Goal: Information Seeking & Learning: Learn about a topic

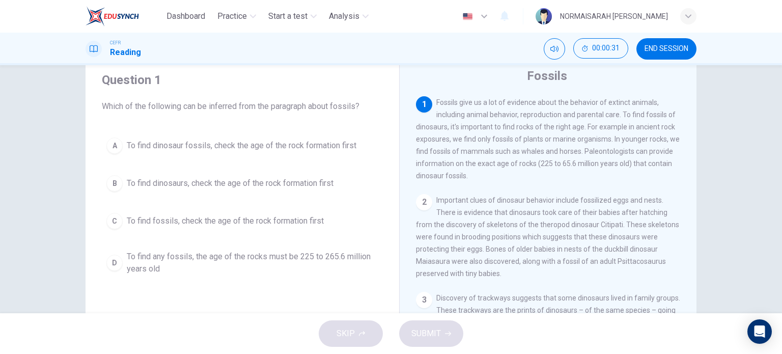
scroll to position [46, 0]
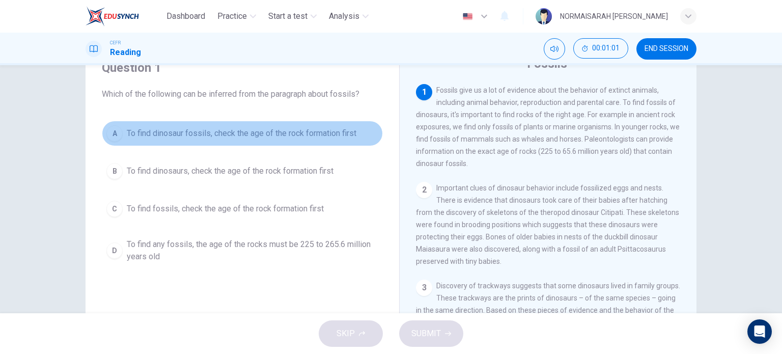
click at [110, 136] on div "A" at bounding box center [114, 133] width 16 height 16
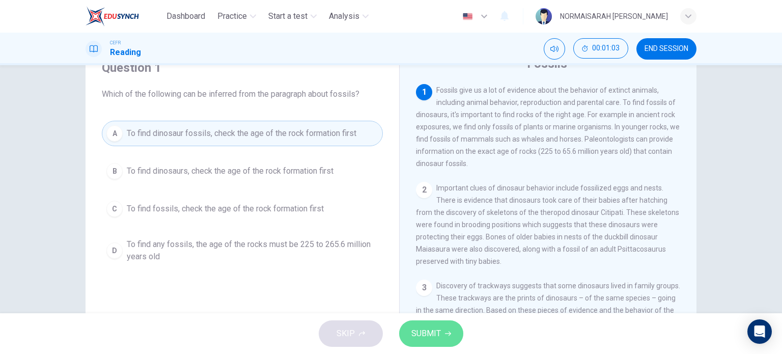
click at [414, 334] on span "SUBMIT" at bounding box center [426, 333] width 30 height 14
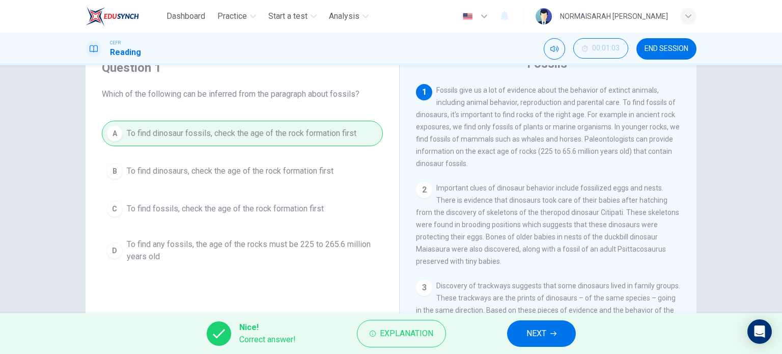
click at [553, 341] on button "NEXT" at bounding box center [541, 333] width 69 height 26
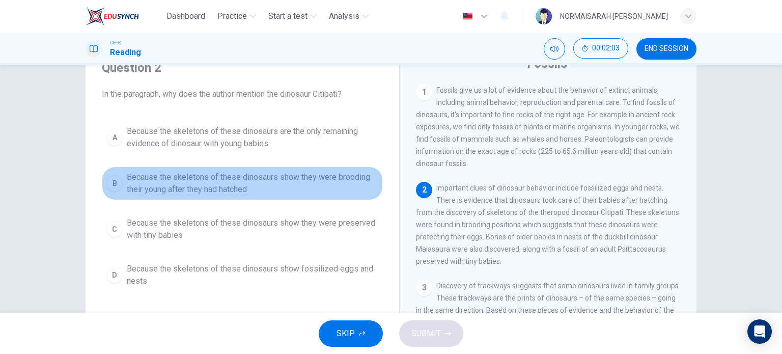
click at [113, 178] on div "B" at bounding box center [114, 183] width 16 height 16
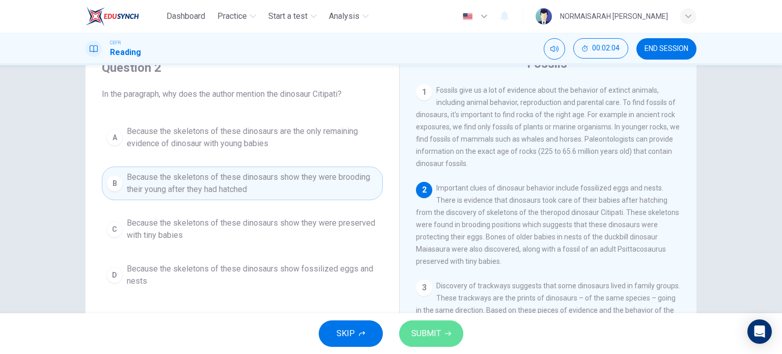
click at [450, 334] on icon "button" at bounding box center [448, 334] width 6 height 5
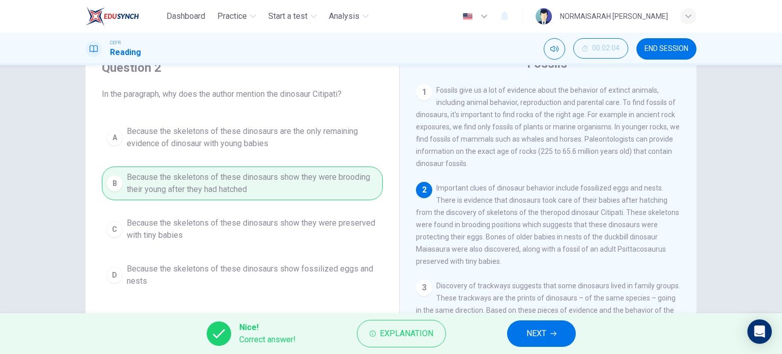
click at [536, 342] on button "NEXT" at bounding box center [541, 333] width 69 height 26
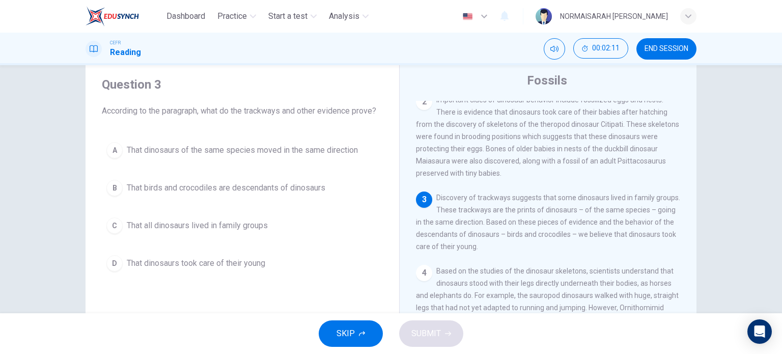
scroll to position [29, 0]
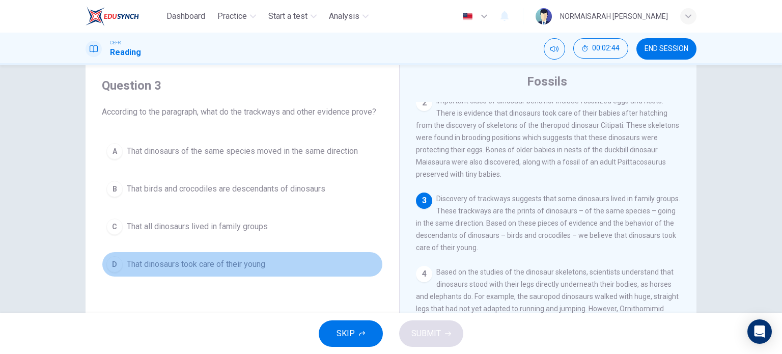
click at [113, 263] on div "D" at bounding box center [114, 264] width 16 height 16
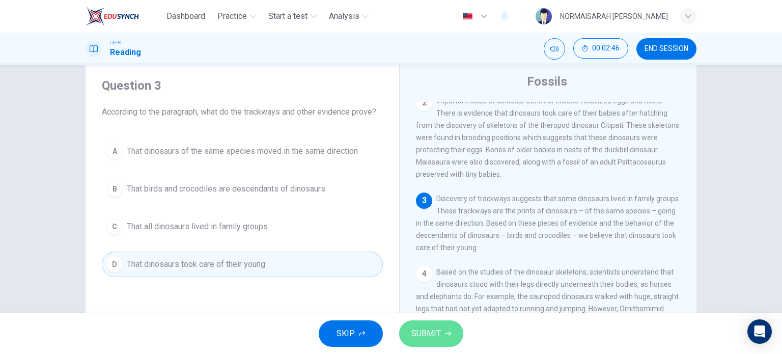
click at [438, 344] on button "SUBMIT" at bounding box center [431, 333] width 64 height 26
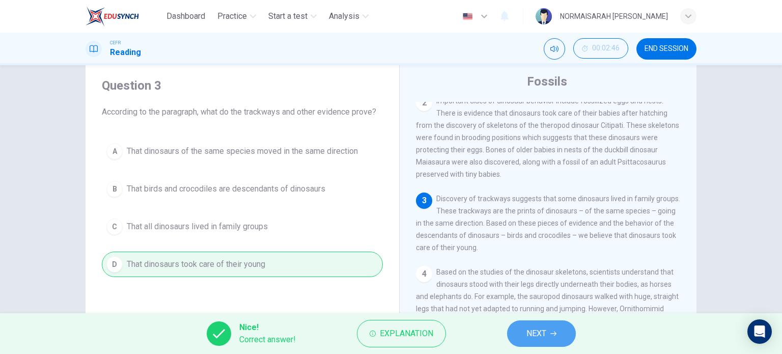
click at [536, 340] on span "NEXT" at bounding box center [537, 333] width 20 height 14
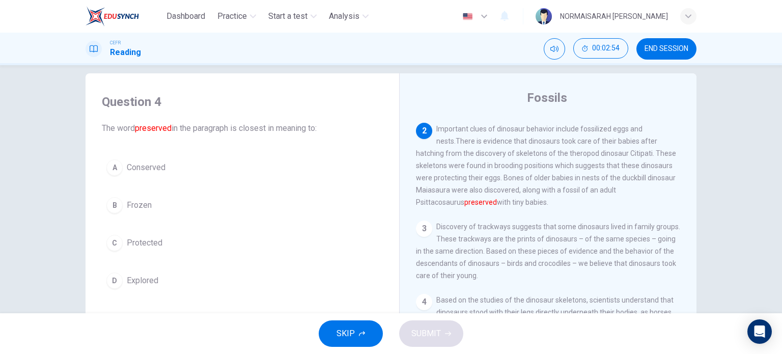
scroll to position [88, 0]
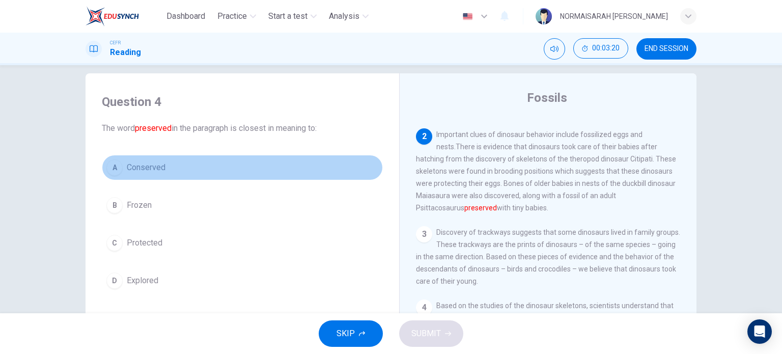
click at [143, 164] on span "Conserved" at bounding box center [146, 167] width 39 height 12
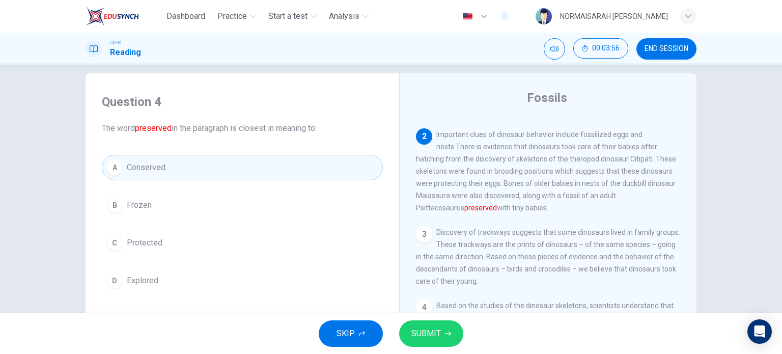
click at [451, 337] on button "SUBMIT" at bounding box center [431, 333] width 64 height 26
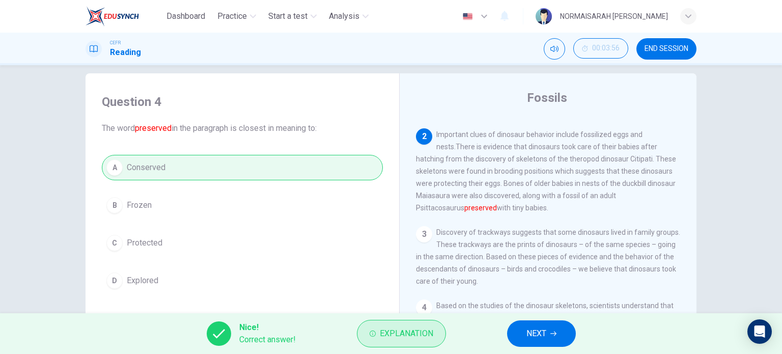
click at [417, 336] on span "Explanation" at bounding box center [406, 333] width 53 height 14
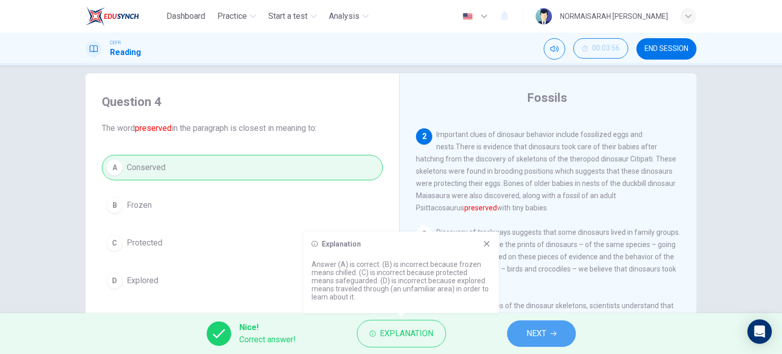
click at [532, 342] on button "NEXT" at bounding box center [541, 333] width 69 height 26
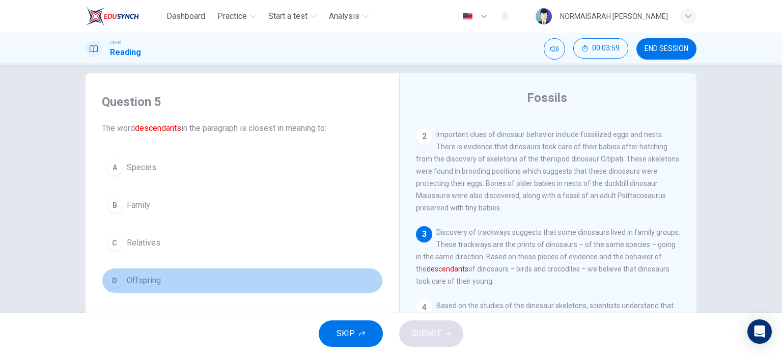
click at [116, 281] on div "D" at bounding box center [114, 280] width 16 height 16
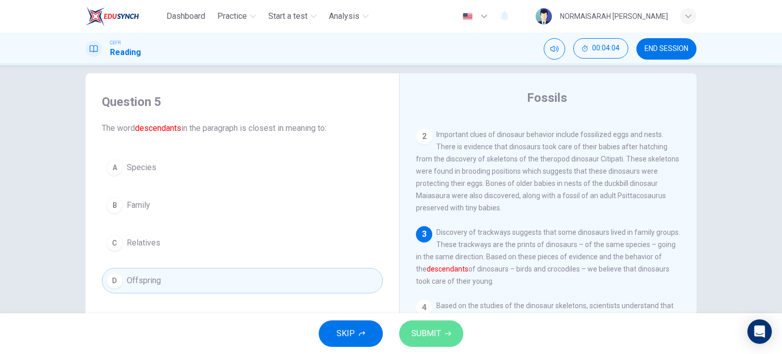
click at [428, 336] on span "SUBMIT" at bounding box center [426, 333] width 30 height 14
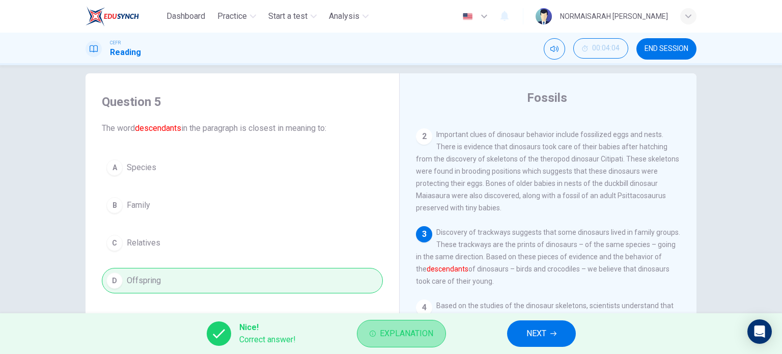
click at [417, 345] on button "Explanation" at bounding box center [401, 333] width 89 height 27
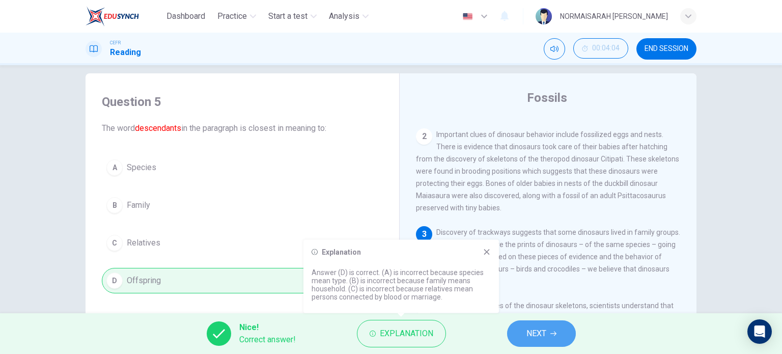
click at [552, 325] on button "NEXT" at bounding box center [541, 333] width 69 height 26
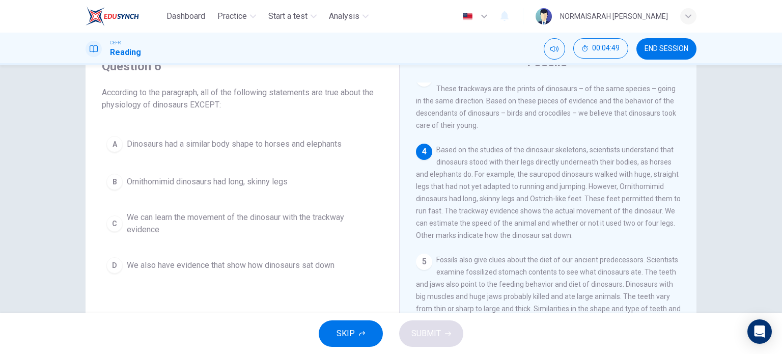
scroll to position [46, 0]
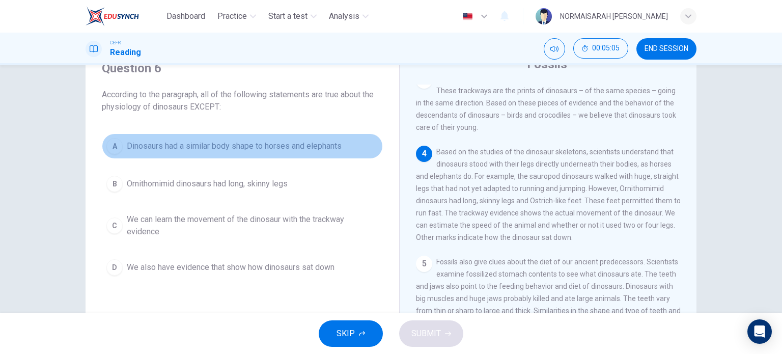
click at [112, 152] on div "A" at bounding box center [114, 146] width 16 height 16
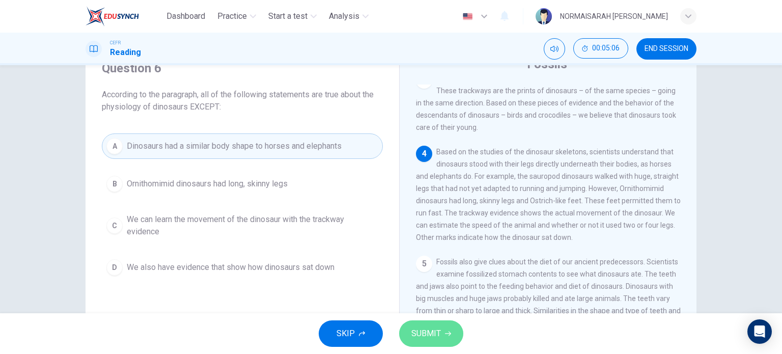
click at [441, 333] on button "SUBMIT" at bounding box center [431, 333] width 64 height 26
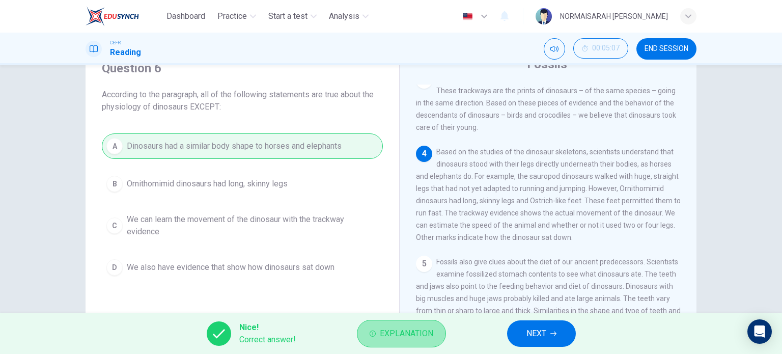
click at [436, 335] on button "Explanation" at bounding box center [401, 333] width 89 height 27
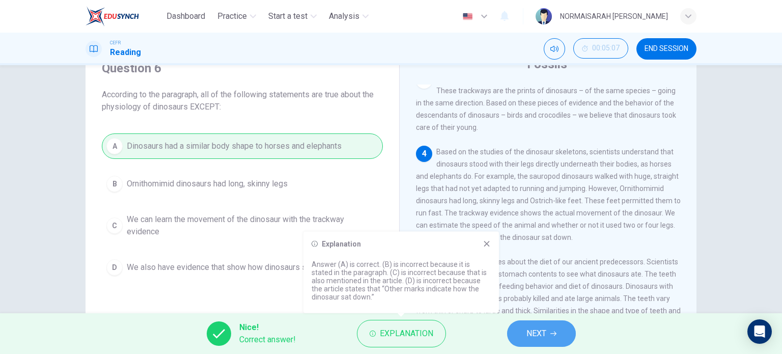
click at [538, 335] on span "NEXT" at bounding box center [537, 333] width 20 height 14
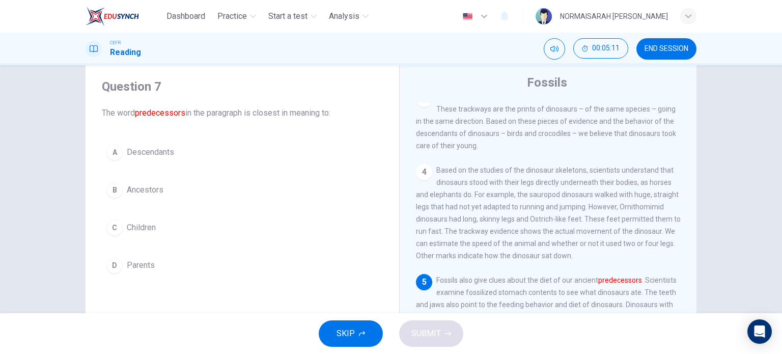
scroll to position [26, 0]
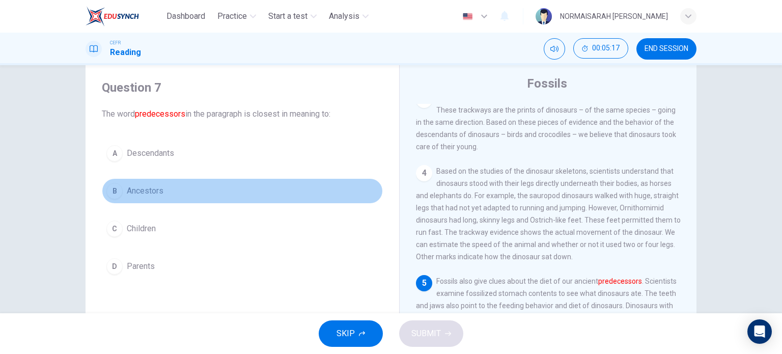
click at [154, 187] on span "Ancestors" at bounding box center [145, 191] width 37 height 12
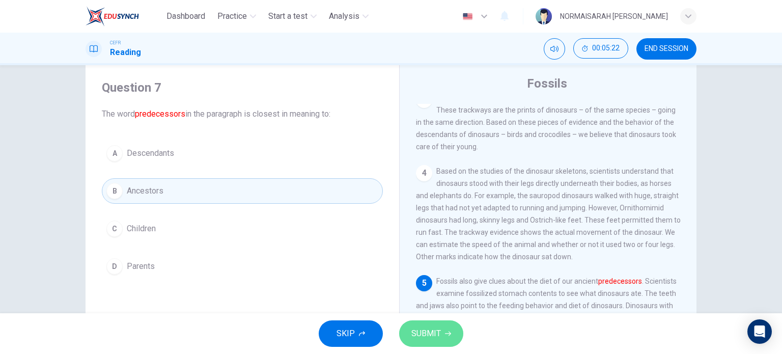
click at [445, 342] on button "SUBMIT" at bounding box center [431, 333] width 64 height 26
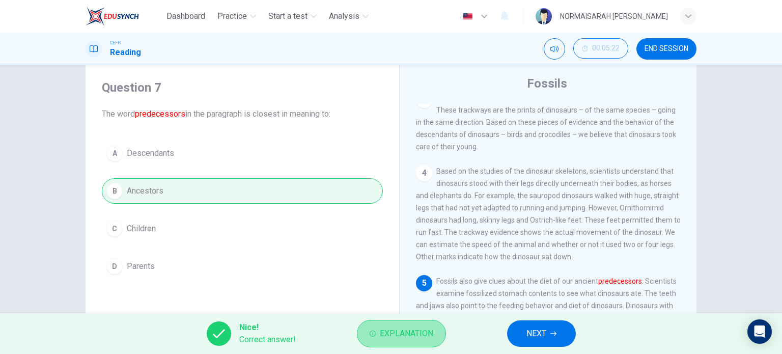
click at [403, 322] on button "Explanation" at bounding box center [401, 333] width 89 height 27
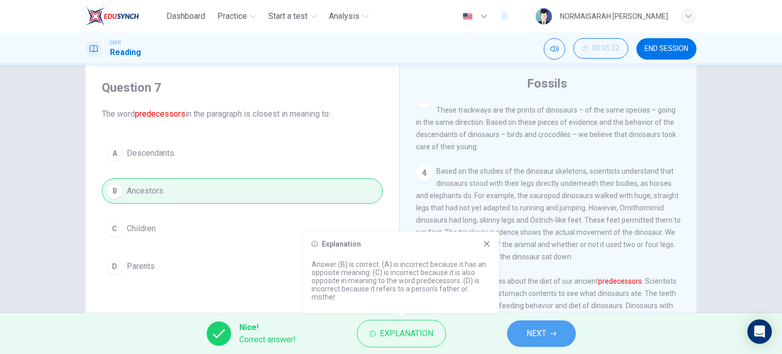
click at [559, 324] on button "NEXT" at bounding box center [541, 333] width 69 height 26
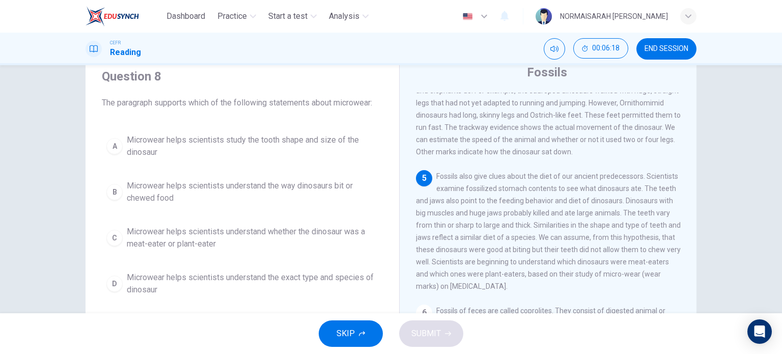
scroll to position [307, 0]
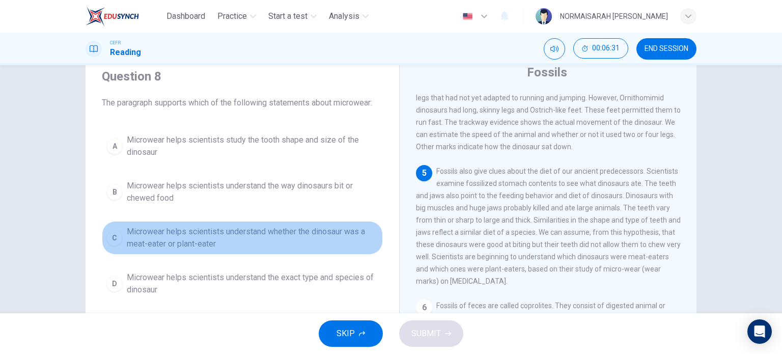
click at [108, 240] on div "C" at bounding box center [114, 238] width 16 height 16
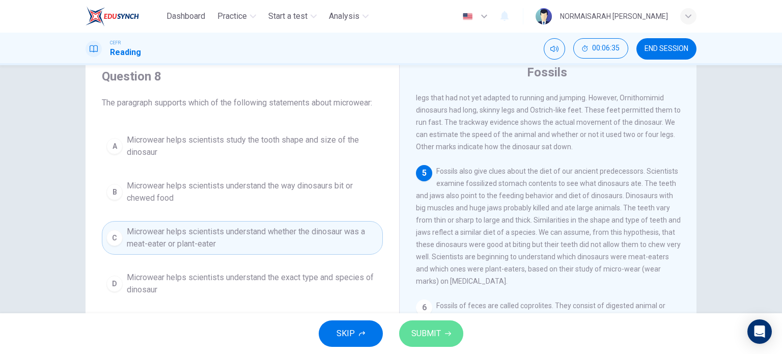
click at [435, 339] on span "SUBMIT" at bounding box center [426, 333] width 30 height 14
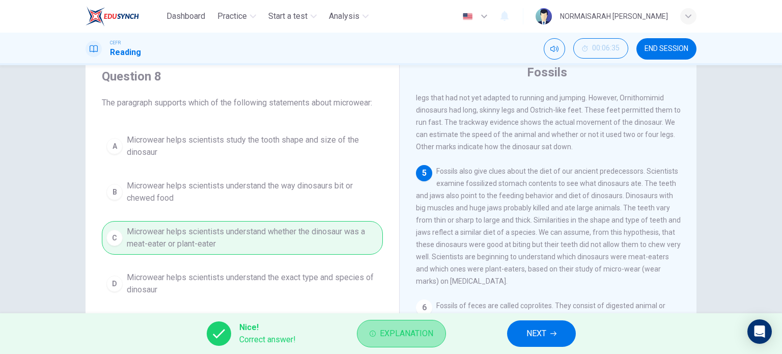
click at [424, 338] on span "Explanation" at bounding box center [406, 333] width 53 height 14
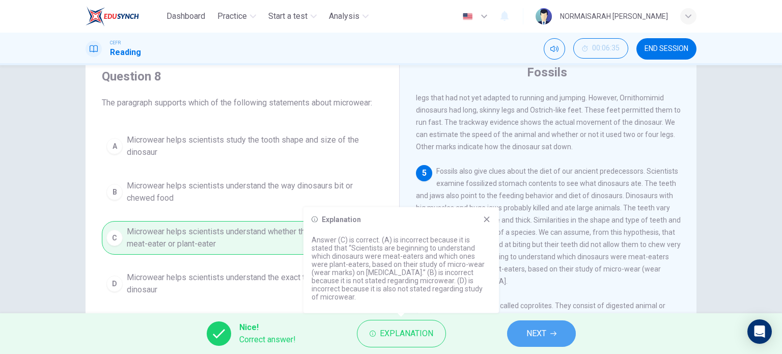
click at [545, 332] on span "NEXT" at bounding box center [537, 333] width 20 height 14
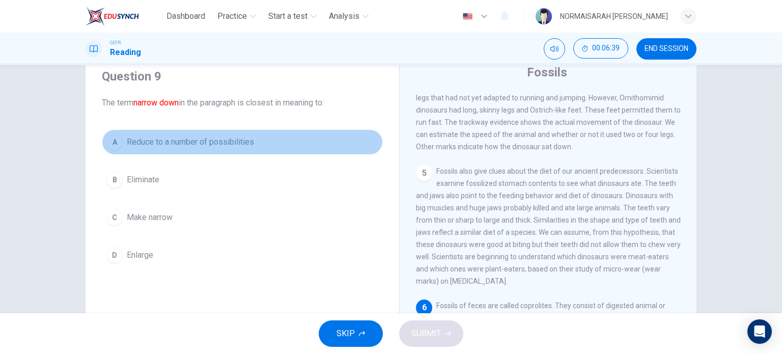
click at [117, 141] on div "A" at bounding box center [114, 142] width 16 height 16
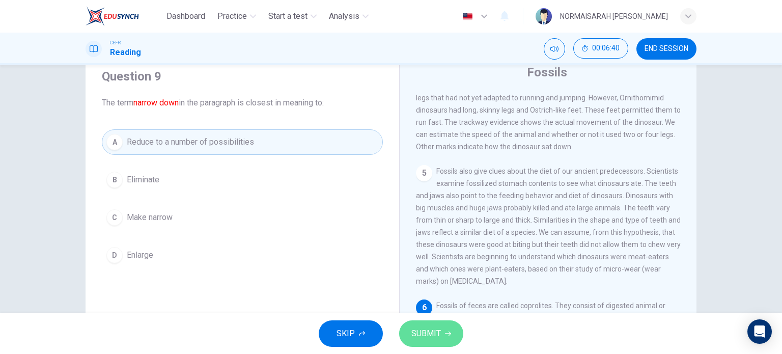
click at [450, 332] on icon "button" at bounding box center [448, 333] width 6 height 6
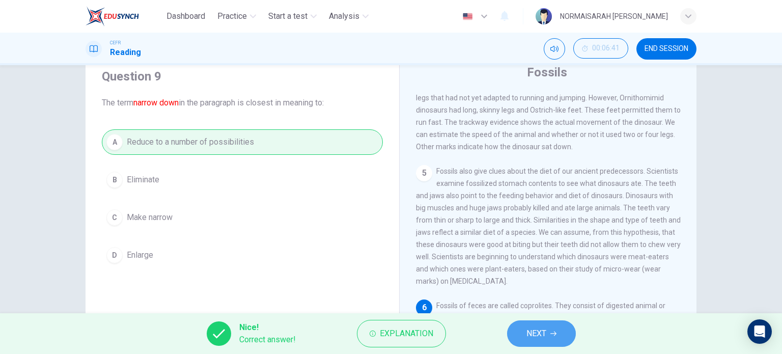
click at [536, 329] on span "NEXT" at bounding box center [537, 333] width 20 height 14
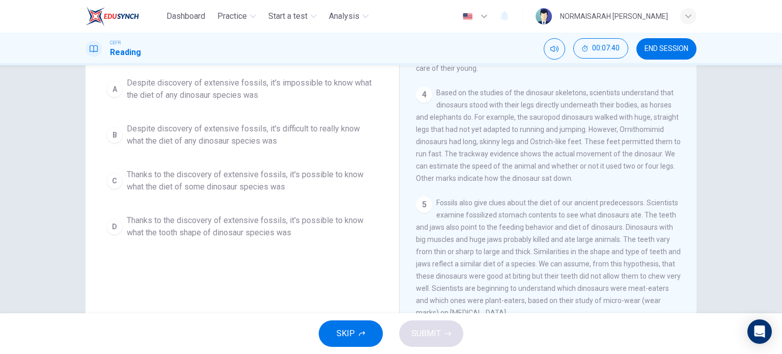
scroll to position [206, 0]
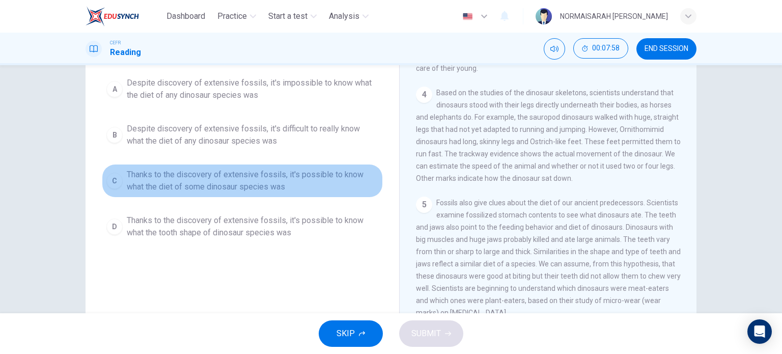
click at [284, 179] on span "Thanks to the discovery of extensive fossils, it's possible to know what the di…" at bounding box center [253, 181] width 252 height 24
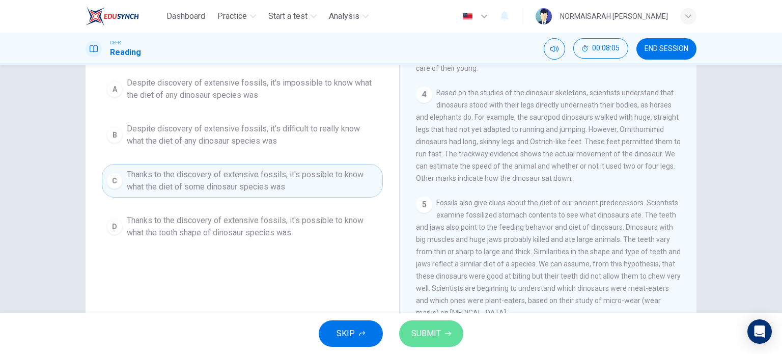
click at [438, 341] on button "SUBMIT" at bounding box center [431, 333] width 64 height 26
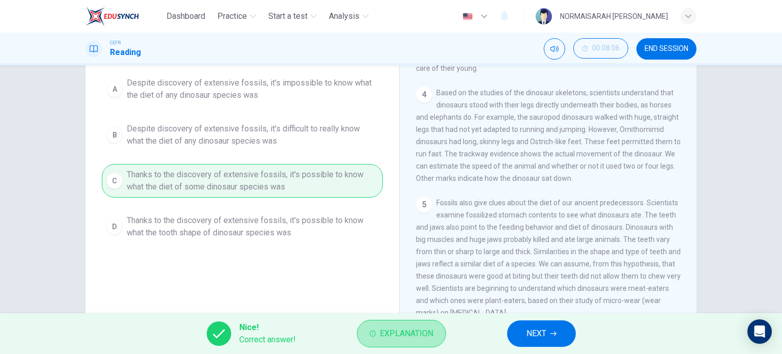
click at [438, 341] on button "Explanation" at bounding box center [401, 333] width 89 height 27
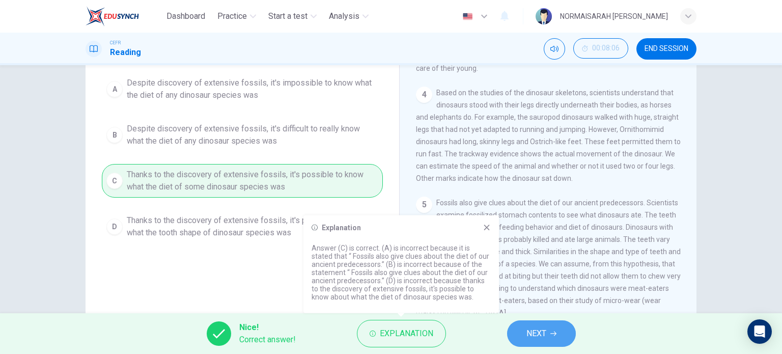
click at [537, 342] on button "NEXT" at bounding box center [541, 333] width 69 height 26
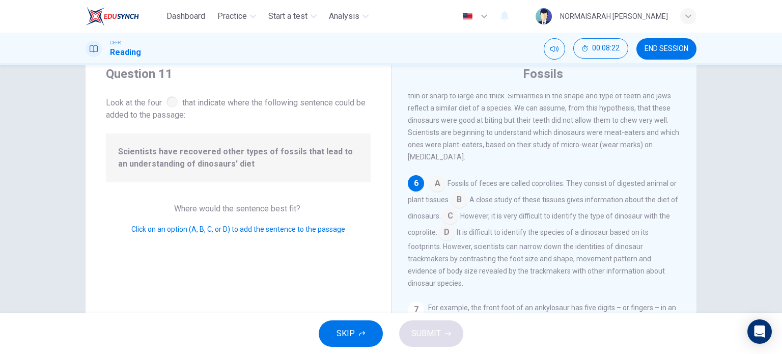
scroll to position [37, 0]
click at [432, 187] on input at bounding box center [437, 184] width 16 height 16
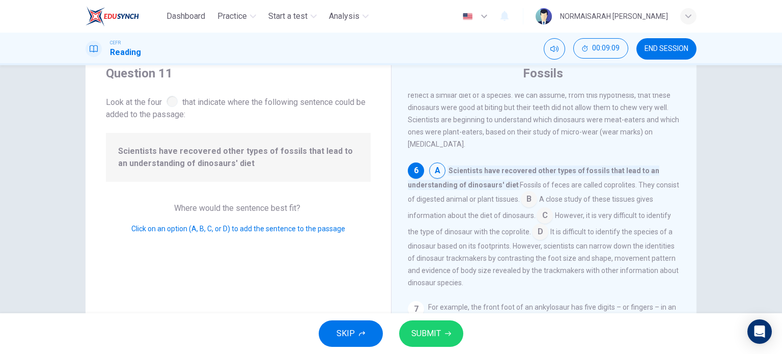
click at [448, 341] on button "SUBMIT" at bounding box center [431, 333] width 64 height 26
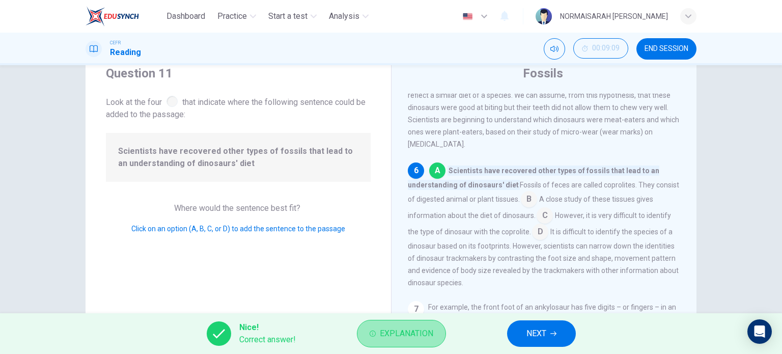
click at [411, 336] on span "Explanation" at bounding box center [406, 333] width 53 height 14
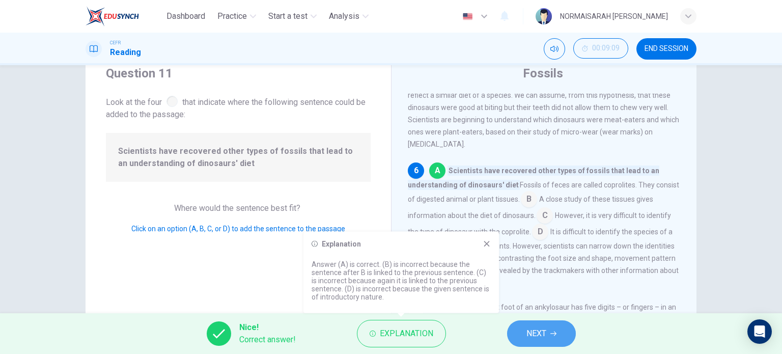
click at [534, 338] on span "NEXT" at bounding box center [537, 333] width 20 height 14
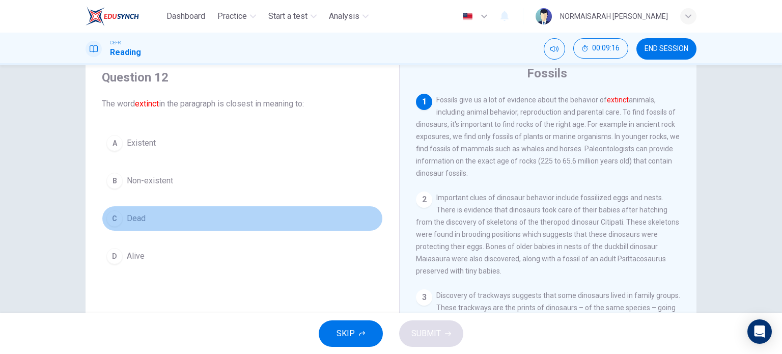
click at [136, 225] on button "C Dead" at bounding box center [242, 218] width 281 height 25
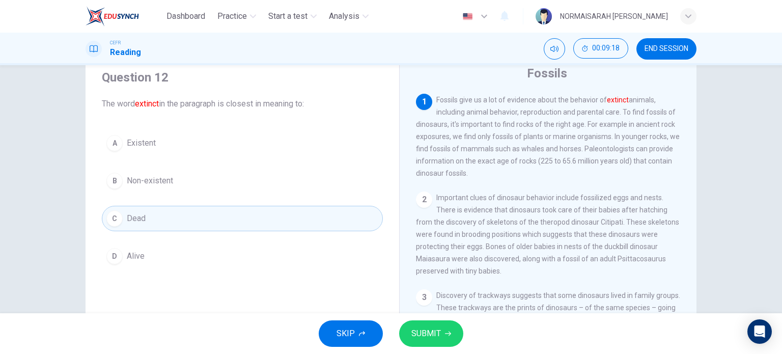
click at [436, 332] on span "SUBMIT" at bounding box center [426, 333] width 30 height 14
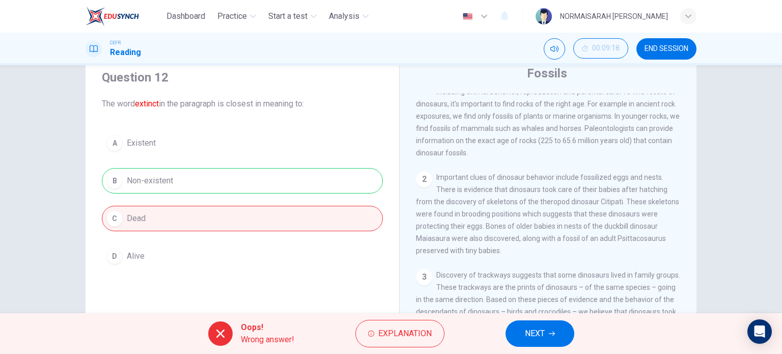
scroll to position [0, 0]
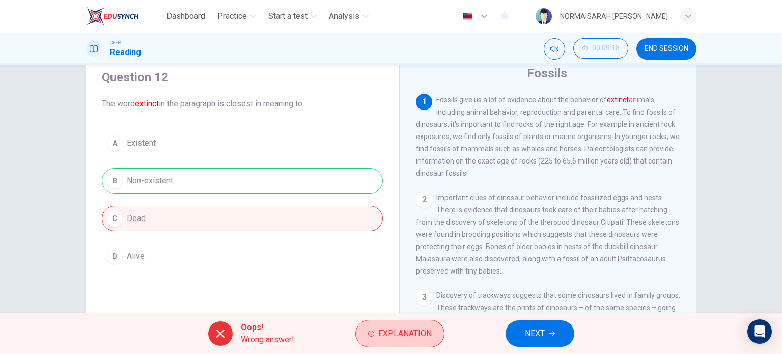
click at [398, 340] on span "Explanation" at bounding box center [404, 333] width 53 height 14
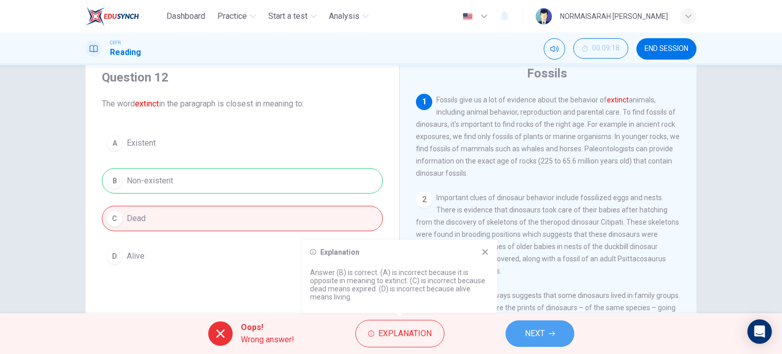
click at [553, 336] on icon "button" at bounding box center [552, 334] width 6 height 5
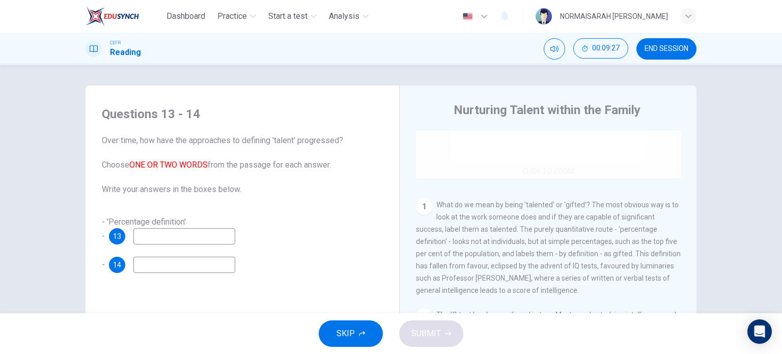
scroll to position [153, 0]
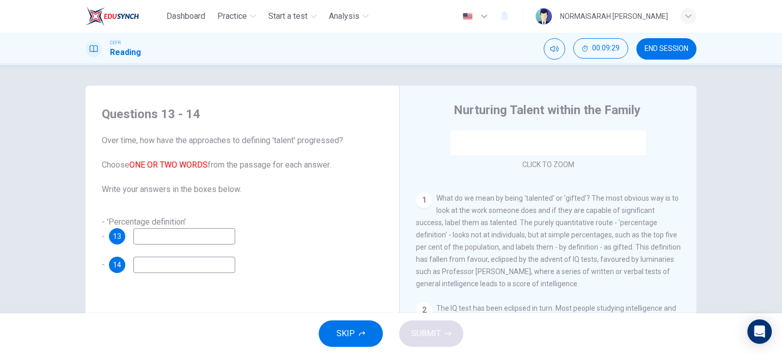
click at [655, 50] on span "END SESSION" at bounding box center [667, 49] width 44 height 8
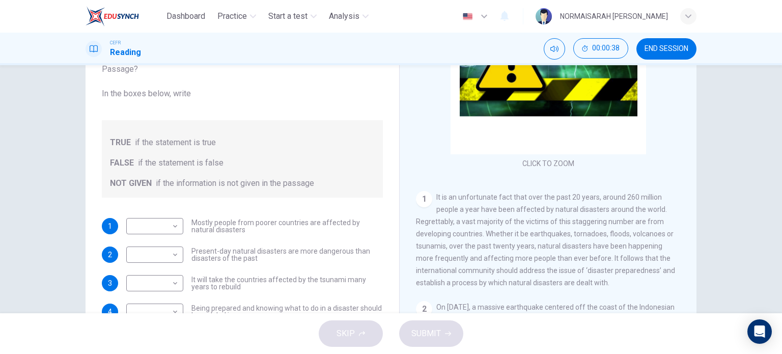
scroll to position [71, 0]
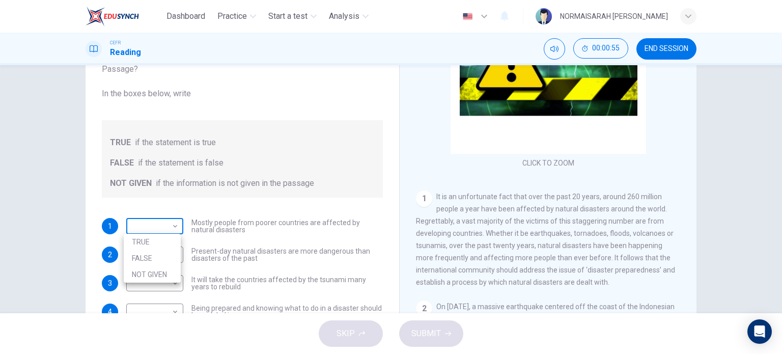
click at [172, 225] on body "Dashboard Practice Start a test Analysis English en ​ NORMAISARAH [PERSON_NAME]…" at bounding box center [391, 177] width 782 height 354
click at [172, 259] on li "FALSE" at bounding box center [152, 258] width 57 height 16
type input "FALSE"
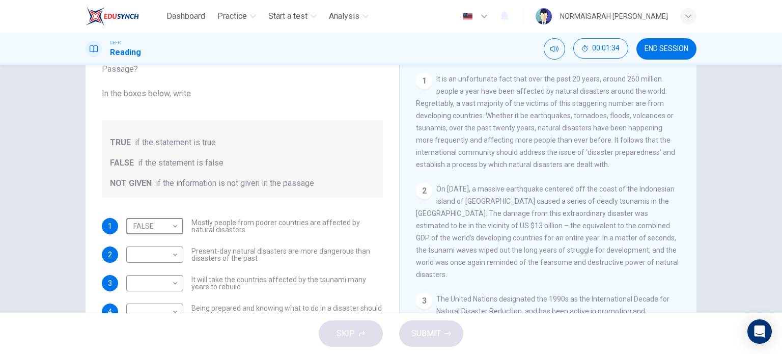
scroll to position [182, 0]
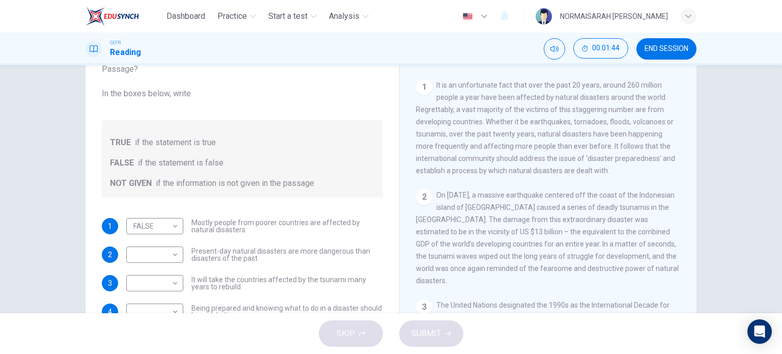
click at [548, 148] on span "It is an unfortunate fact that over the past 20 years, around 260 million peopl…" at bounding box center [545, 128] width 259 height 94
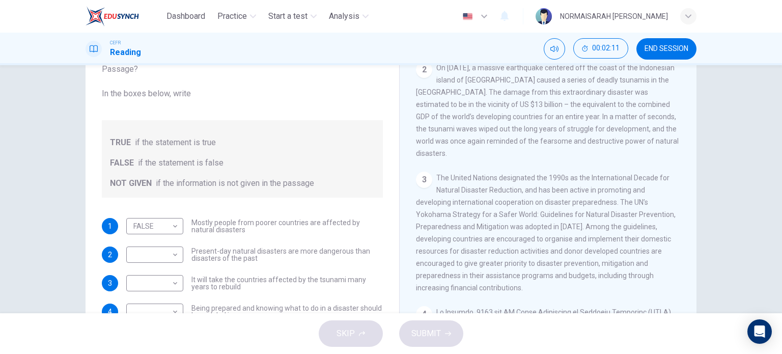
scroll to position [332, 0]
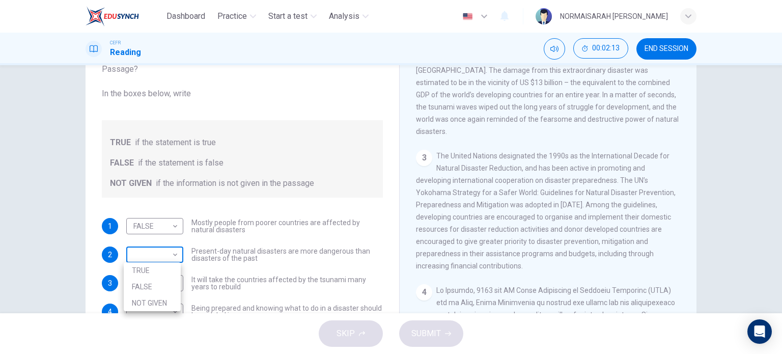
click at [174, 251] on body "Dashboard Practice Start a test Analysis English en ​ NORMAISARAH [PERSON_NAME]…" at bounding box center [391, 177] width 782 height 354
click at [173, 304] on li "NOT GIVEN" at bounding box center [152, 303] width 57 height 16
type input "NOT GIVEN"
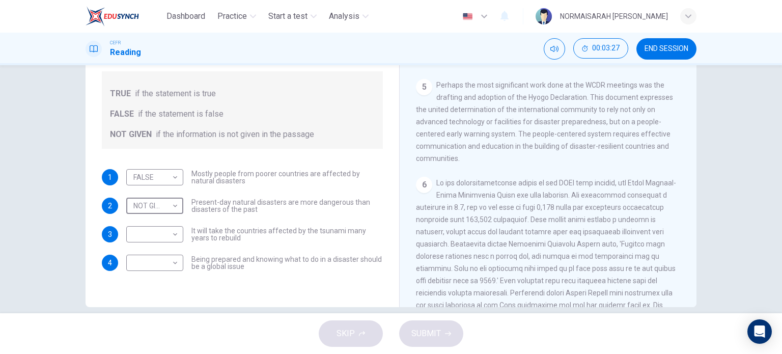
scroll to position [719, 0]
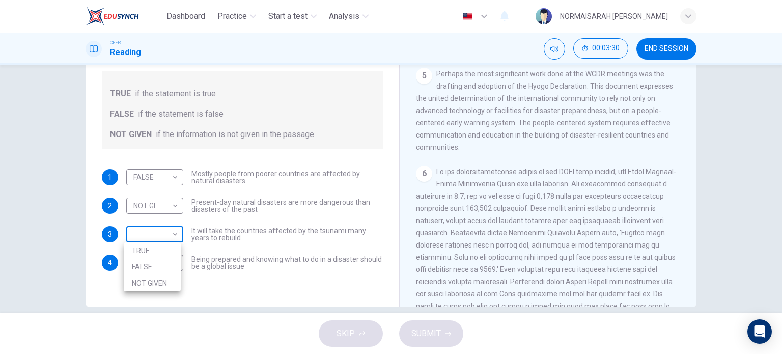
click at [151, 236] on body "Dashboard Practice Start a test Analysis English en ​ NORMAISARAH [PERSON_NAME]…" at bounding box center [391, 177] width 782 height 354
click at [150, 281] on li "NOT GIVEN" at bounding box center [152, 283] width 57 height 16
type input "NOT GIVEN"
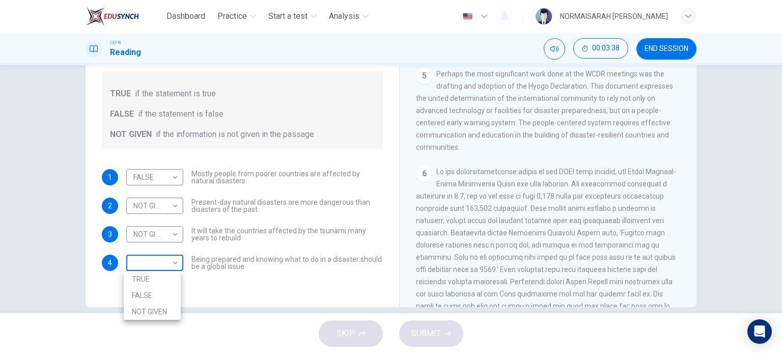
click at [163, 272] on body "Dashboard Practice Start a test Analysis English en ​ NORMAISARAH [PERSON_NAME]…" at bounding box center [391, 177] width 782 height 354
click at [167, 301] on li "FALSE" at bounding box center [152, 295] width 57 height 16
type input "FALSE"
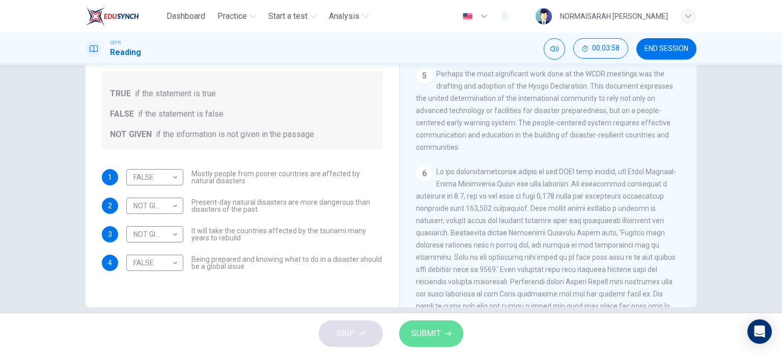
click at [444, 341] on button "SUBMIT" at bounding box center [431, 333] width 64 height 26
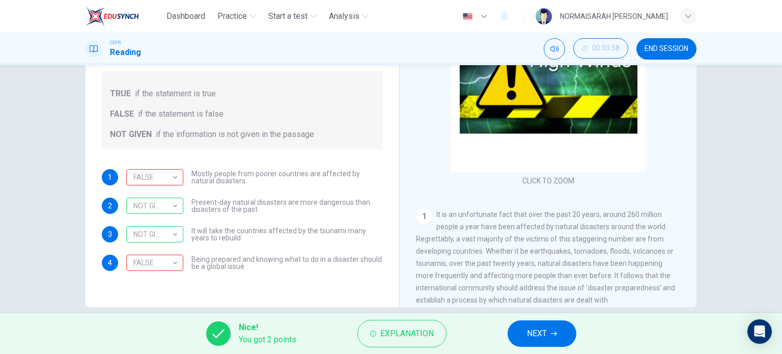
scroll to position [50, 0]
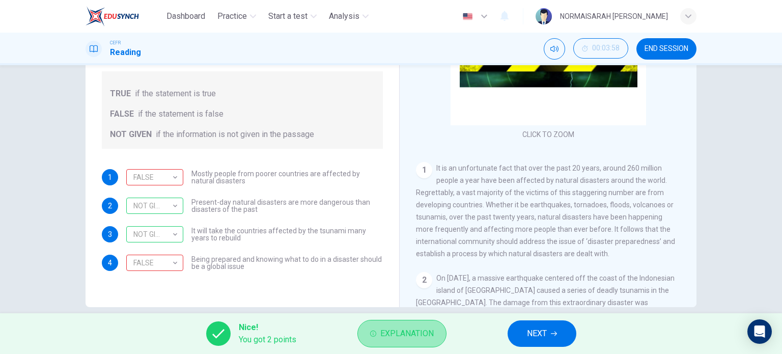
click at [402, 342] on button "Explanation" at bounding box center [401, 333] width 89 height 27
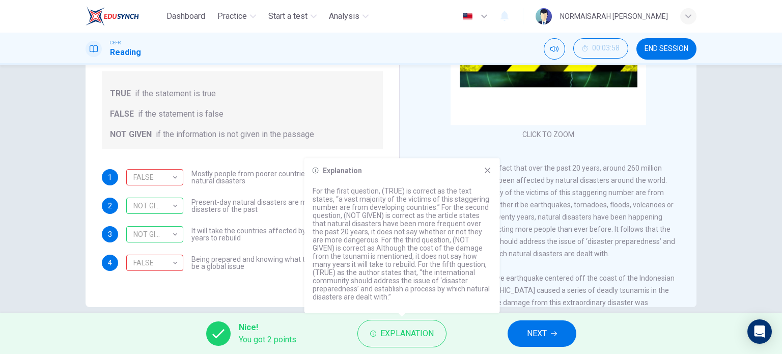
click at [386, 146] on div "Questions 1 - 4 Do the following statements agree with the information given in…" at bounding box center [242, 122] width 297 height 318
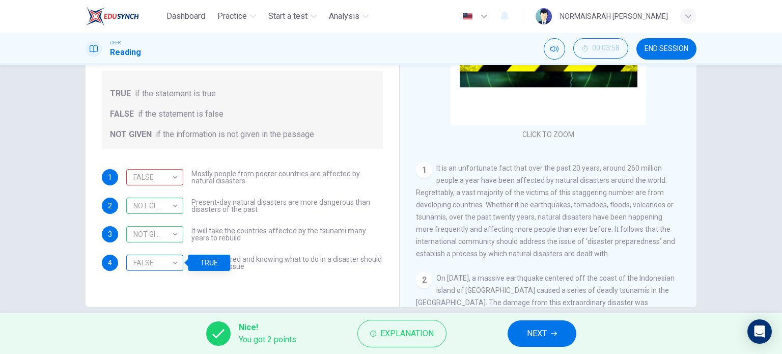
click at [175, 268] on div "FALSE" at bounding box center [152, 263] width 53 height 29
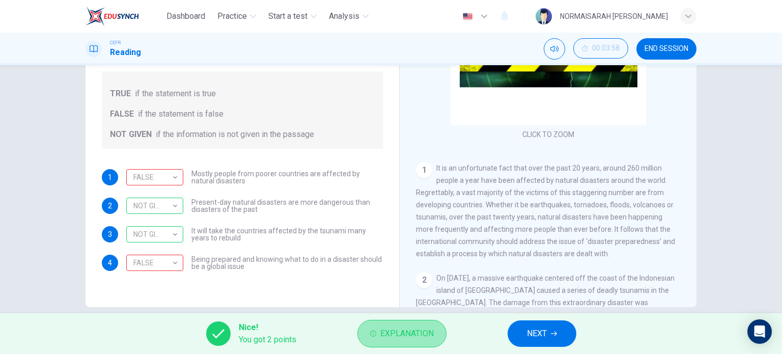
click at [420, 332] on span "Explanation" at bounding box center [406, 333] width 53 height 14
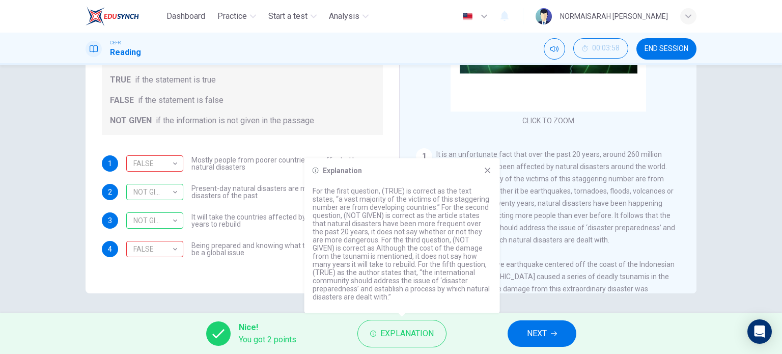
scroll to position [147, 0]
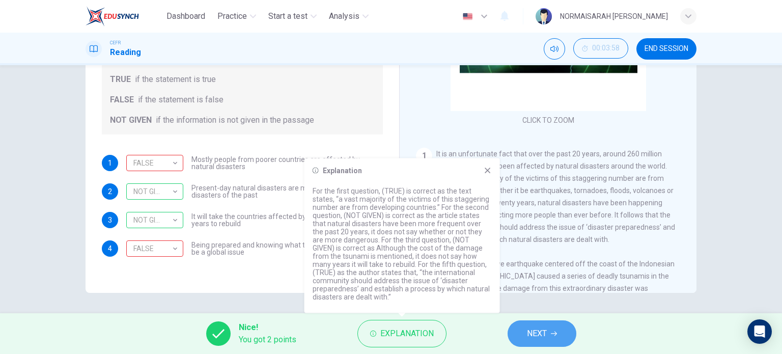
click at [532, 324] on button "NEXT" at bounding box center [542, 333] width 69 height 26
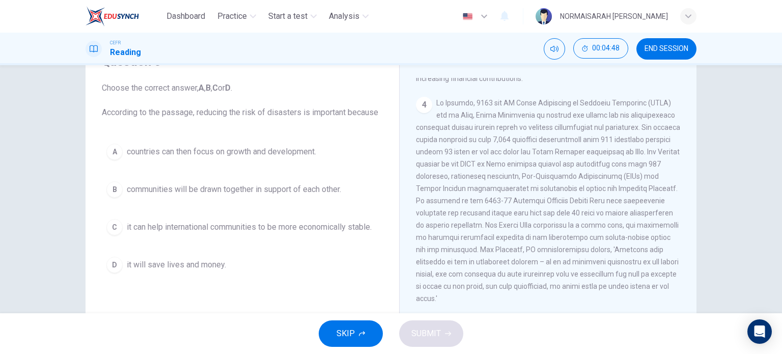
scroll to position [553, 0]
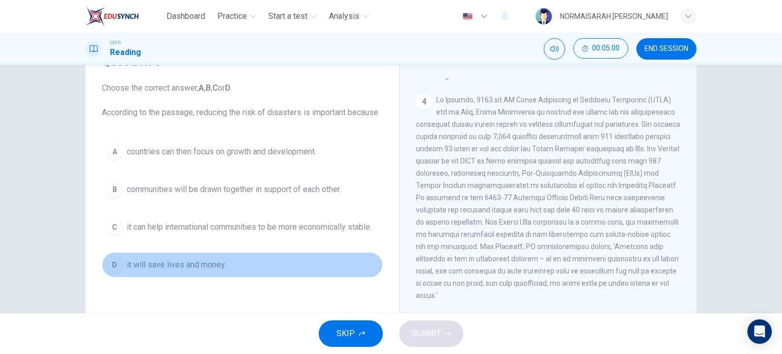
click at [108, 271] on div "D" at bounding box center [114, 265] width 16 height 16
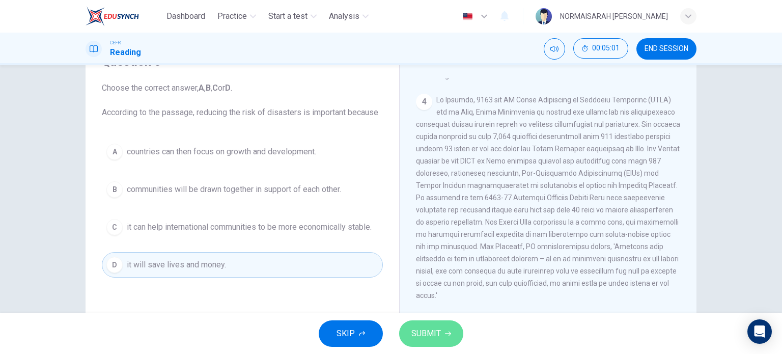
click at [427, 325] on button "SUBMIT" at bounding box center [431, 333] width 64 height 26
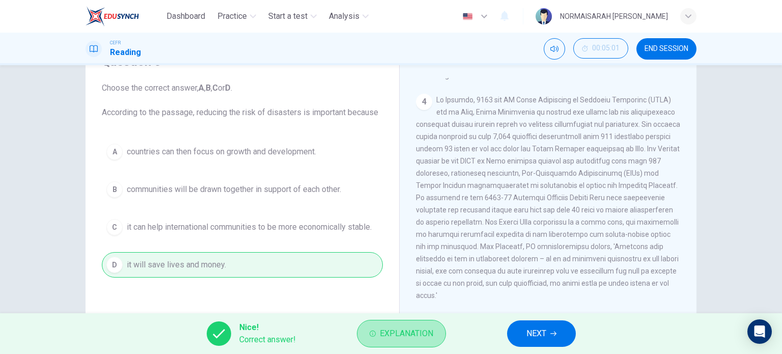
click at [427, 325] on button "Explanation" at bounding box center [401, 333] width 89 height 27
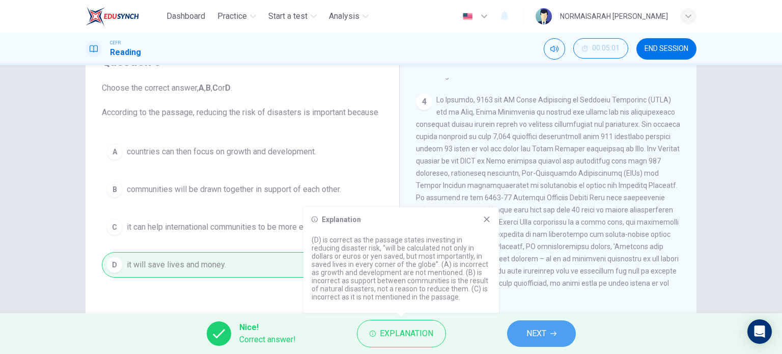
click at [536, 335] on span "NEXT" at bounding box center [537, 333] width 20 height 14
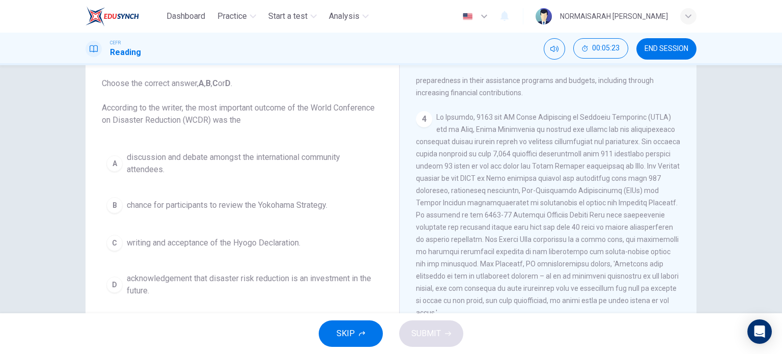
scroll to position [531, 0]
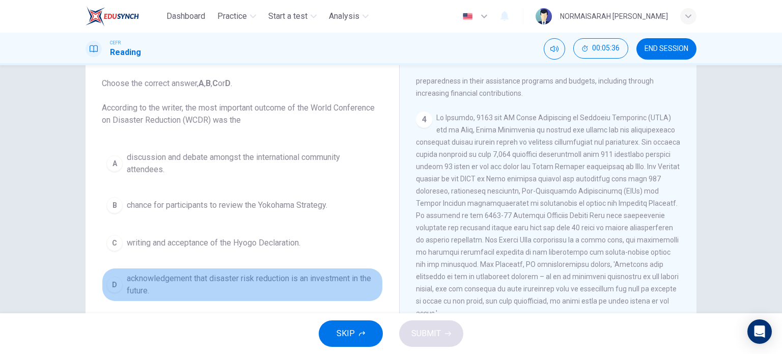
click at [103, 288] on button "D acknowledgement that disaster risk reduction is an investment in the future." at bounding box center [242, 285] width 281 height 34
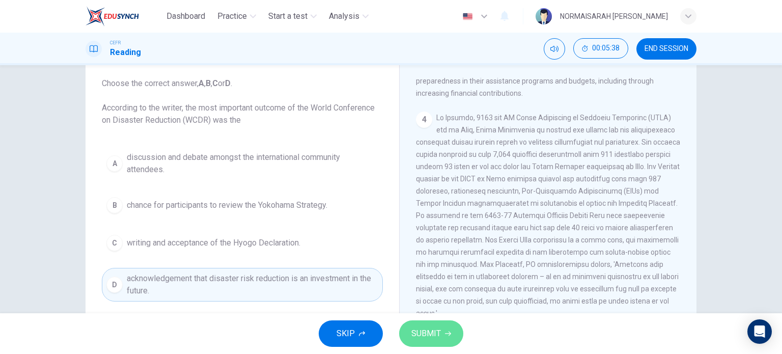
click at [429, 330] on span "SUBMIT" at bounding box center [426, 333] width 30 height 14
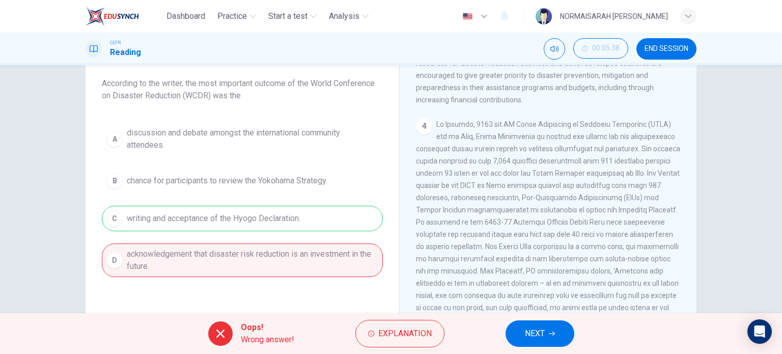
scroll to position [80, 0]
click at [379, 342] on button "Explanation" at bounding box center [399, 333] width 89 height 27
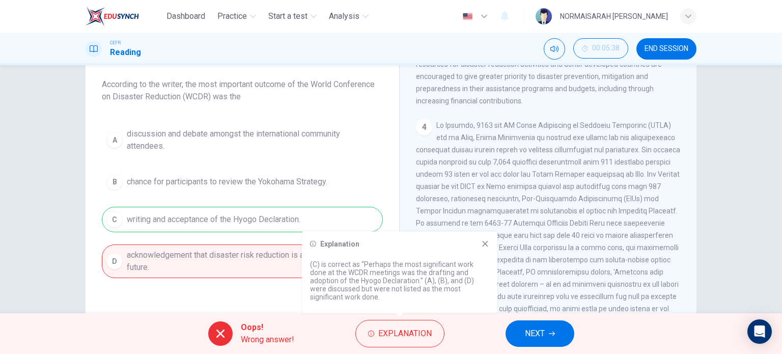
click at [523, 281] on div "4" at bounding box center [548, 223] width 265 height 208
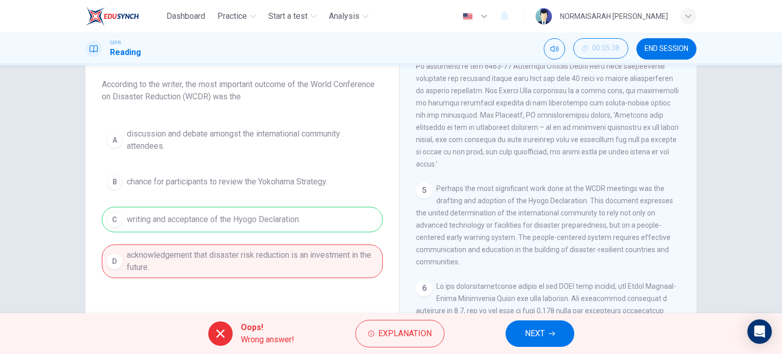
scroll to position [662, 0]
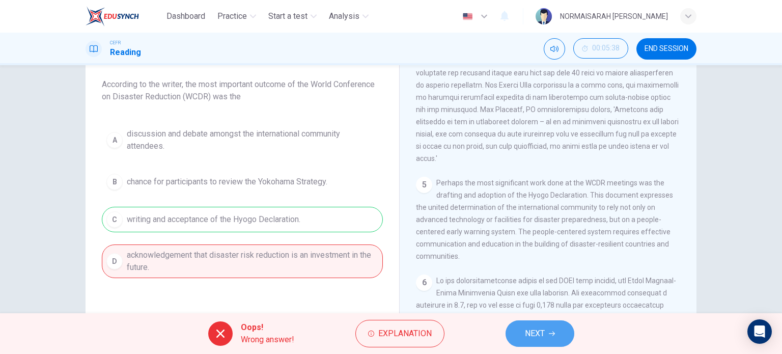
click at [530, 327] on span "NEXT" at bounding box center [535, 333] width 20 height 14
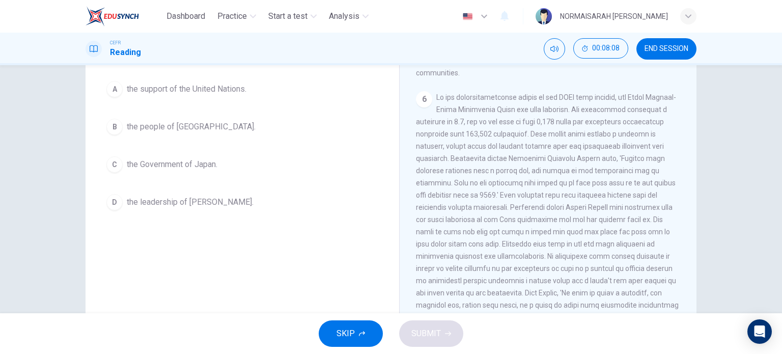
scroll to position [811, 0]
click at [164, 158] on span "the Government of Japan." at bounding box center [172, 164] width 91 height 12
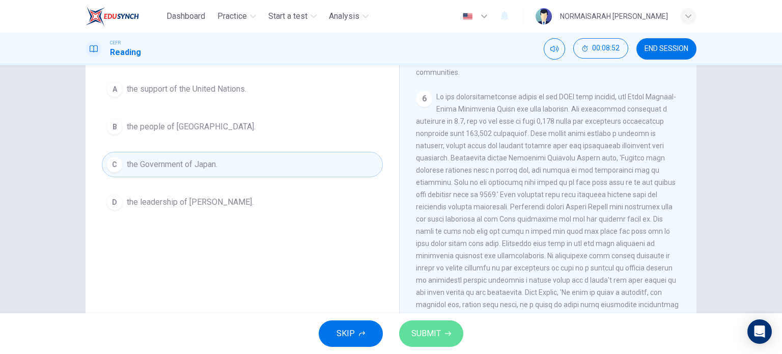
click at [432, 342] on button "SUBMIT" at bounding box center [431, 333] width 64 height 26
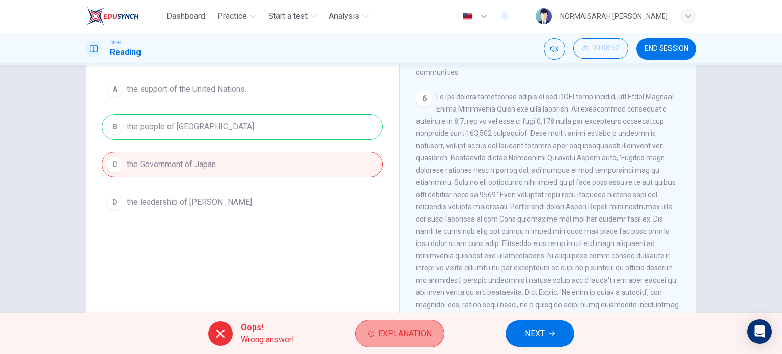
click at [407, 332] on span "Explanation" at bounding box center [404, 333] width 53 height 14
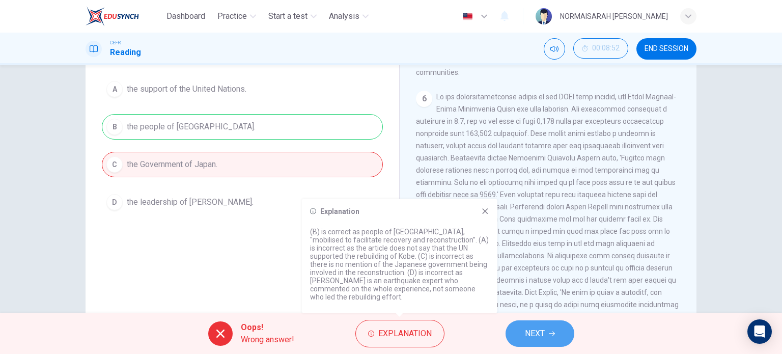
click at [547, 326] on button "NEXT" at bounding box center [540, 333] width 69 height 26
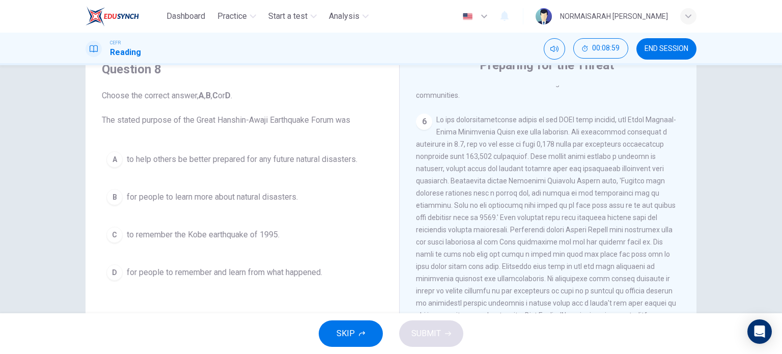
scroll to position [59, 0]
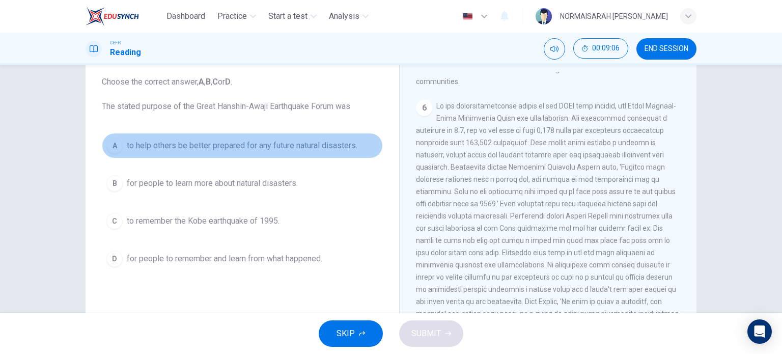
click at [248, 143] on span "to help others be better prepared for any future natural disasters." at bounding box center [242, 146] width 231 height 12
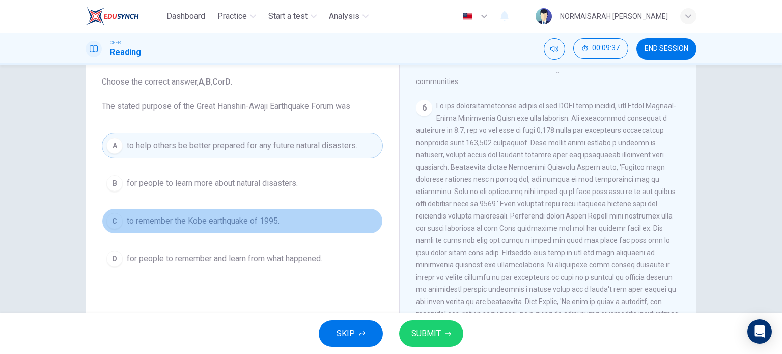
click at [226, 215] on span "to remember the Kobe earthquake of 1995." at bounding box center [203, 221] width 153 height 12
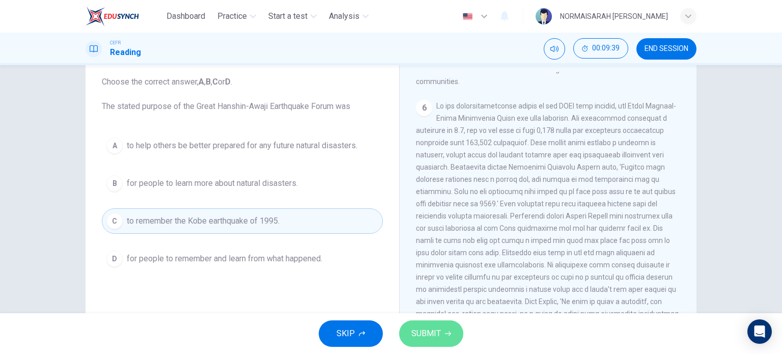
click at [430, 335] on span "SUBMIT" at bounding box center [426, 333] width 30 height 14
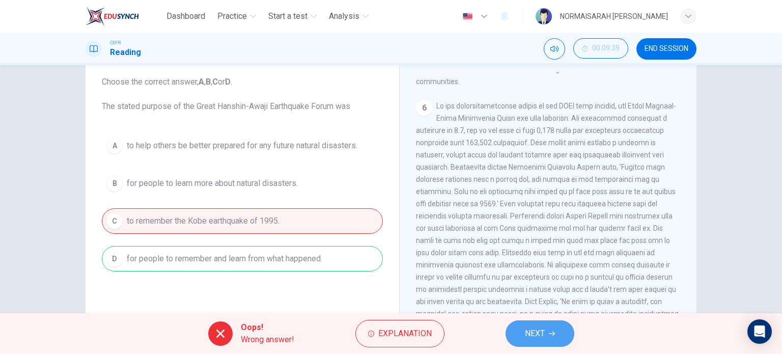
click at [556, 336] on button "NEXT" at bounding box center [540, 333] width 69 height 26
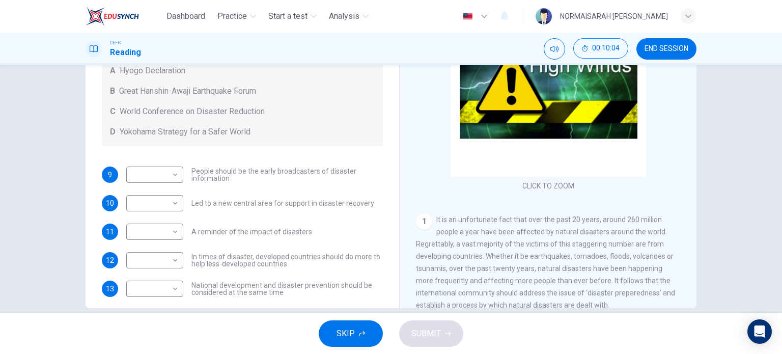
scroll to position [69, 0]
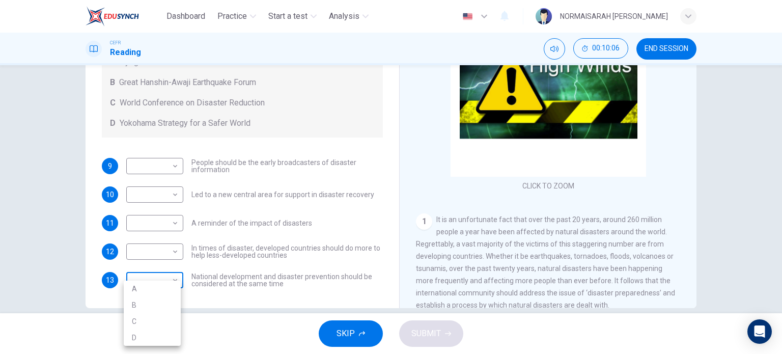
click at [169, 283] on body "Dashboard Practice Start a test Analysis English en ​ NORMAISARAH [PERSON_NAME]…" at bounding box center [391, 177] width 782 height 354
click at [234, 291] on div at bounding box center [391, 177] width 782 height 354
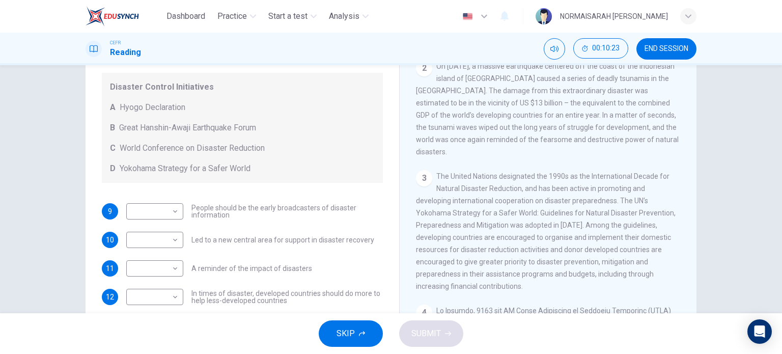
scroll to position [41, 0]
click at [179, 213] on div "​ ​" at bounding box center [154, 212] width 57 height 16
click at [172, 213] on body "Dashboard Practice Start a test Analysis English en ​ NORMAISARAH [PERSON_NAME]…" at bounding box center [391, 177] width 782 height 354
click at [163, 231] on li "A" at bounding box center [152, 227] width 57 height 16
type input "A"
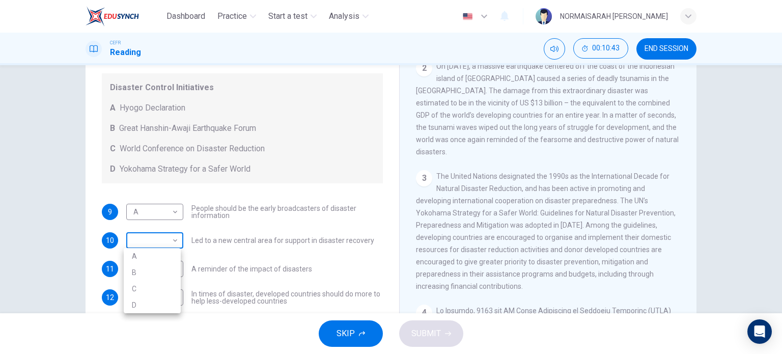
click at [169, 236] on body "Dashboard Practice Start a test Analysis English en ​ NORMAISARAH [PERSON_NAME]…" at bounding box center [391, 177] width 782 height 354
click at [159, 294] on li "C" at bounding box center [152, 289] width 57 height 16
type input "C"
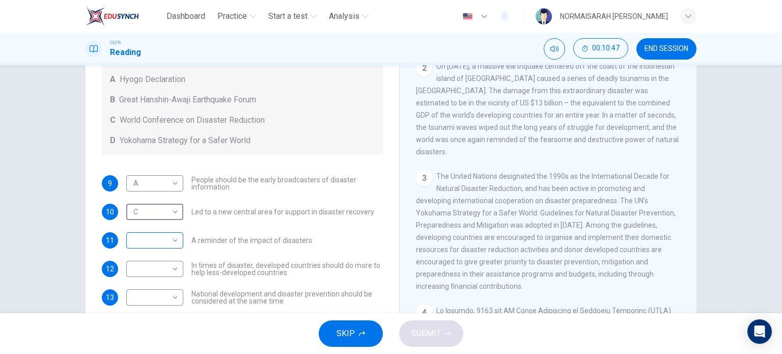
click at [174, 243] on body "Dashboard Practice Start a test Analysis English en ​ NORMAISARAH [PERSON_NAME]…" at bounding box center [391, 177] width 782 height 354
click at [168, 268] on li "B" at bounding box center [152, 272] width 57 height 16
type input "B"
click at [168, 270] on body "Dashboard Practice Start a test Analysis English en ​ NORMAISARAH [PERSON_NAME]…" at bounding box center [391, 177] width 782 height 354
click at [166, 312] on li "C" at bounding box center [152, 317] width 57 height 16
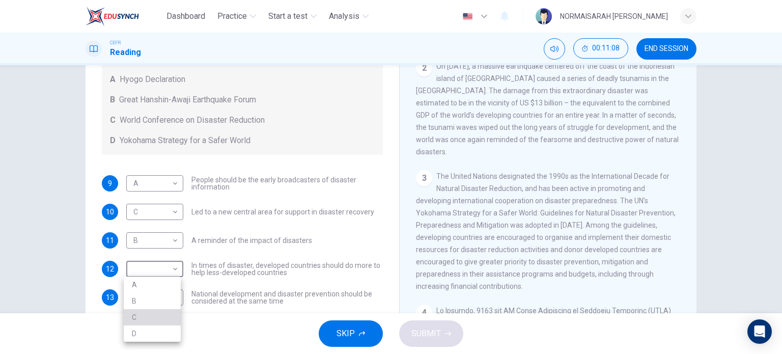
type input "C"
click at [163, 293] on body "Dashboard Practice Start a test Analysis English en ​ NORMAISARAH [PERSON_NAME]…" at bounding box center [391, 177] width 782 height 354
click at [157, 332] on li "D" at bounding box center [152, 337] width 57 height 16
type input "D"
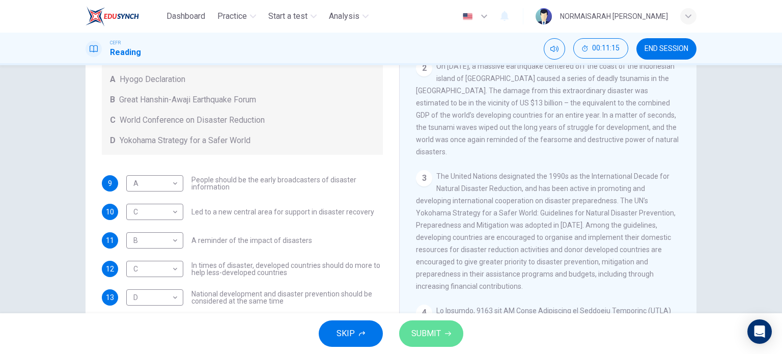
click at [419, 337] on span "SUBMIT" at bounding box center [426, 333] width 30 height 14
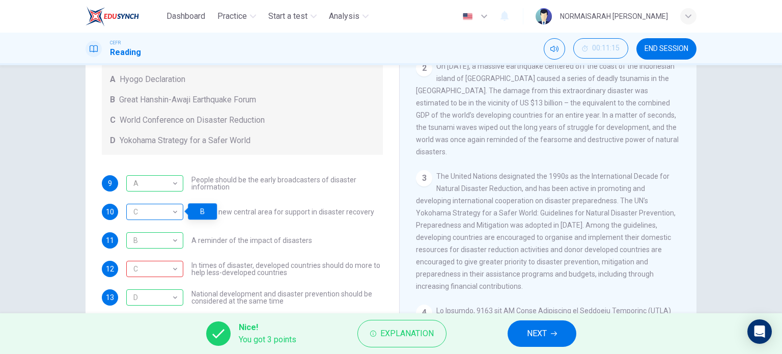
click at [171, 213] on div "C" at bounding box center [152, 212] width 53 height 29
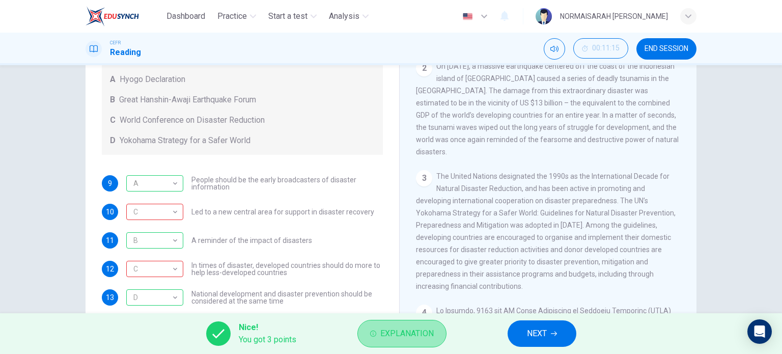
click at [396, 329] on span "Explanation" at bounding box center [406, 333] width 53 height 14
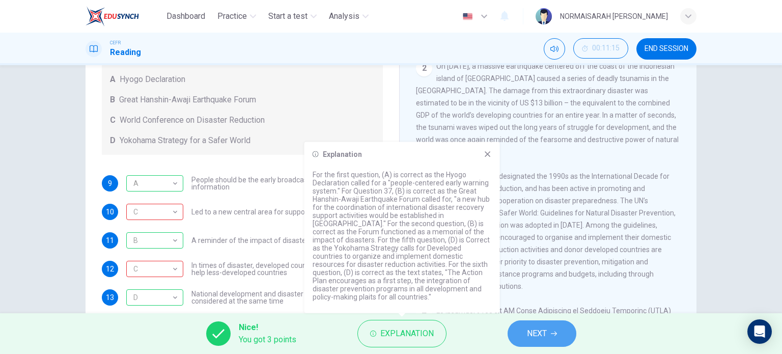
click at [535, 329] on span "NEXT" at bounding box center [537, 333] width 20 height 14
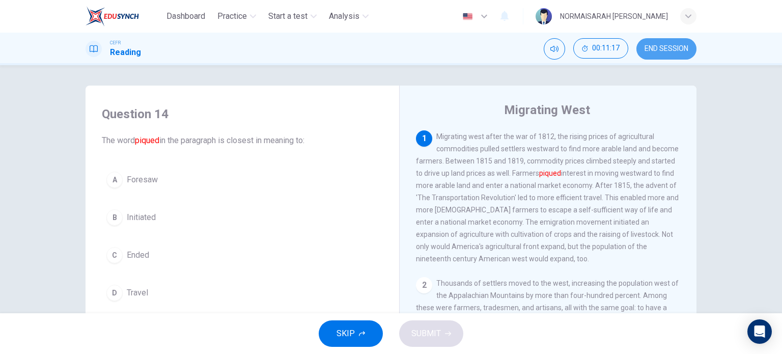
click at [682, 43] on button "END SESSION" at bounding box center [667, 48] width 60 height 21
